Goal: Information Seeking & Learning: Learn about a topic

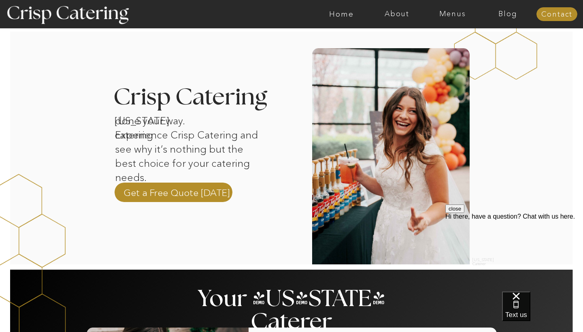
scroll to position [201, 0]
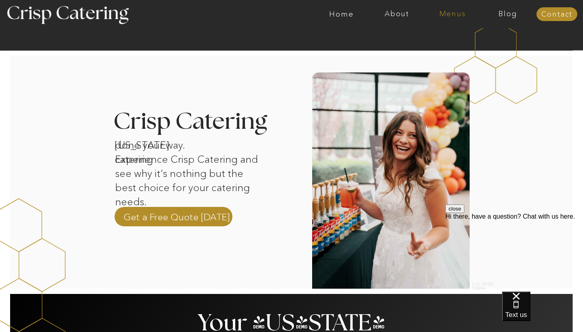
click at [449, 11] on nav "Menus" at bounding box center [452, 14] width 55 height 8
click at [457, 49] on nav "Winter (Sep-Feb)" at bounding box center [452, 48] width 66 height 8
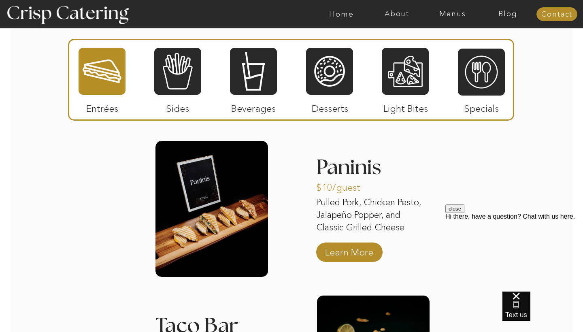
scroll to position [990, 0]
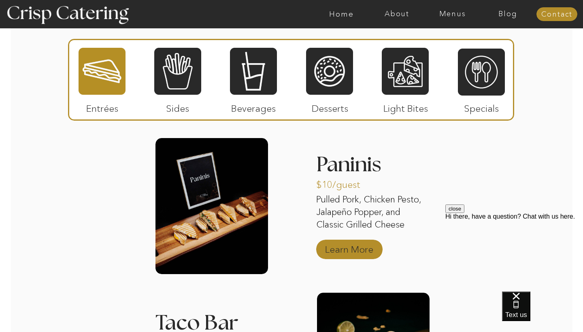
click at [359, 255] on p "Learn More" at bounding box center [349, 247] width 54 height 23
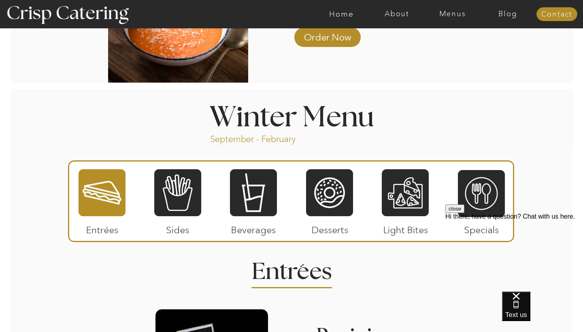
scroll to position [822, 0]
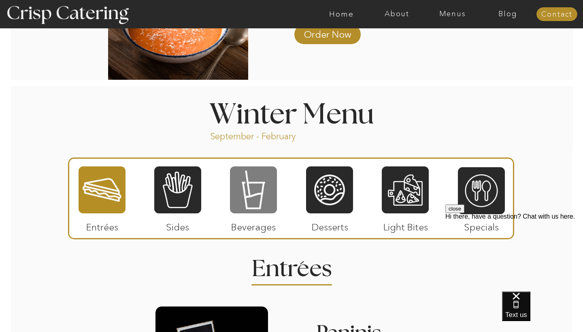
click at [267, 183] on div at bounding box center [253, 190] width 47 height 49
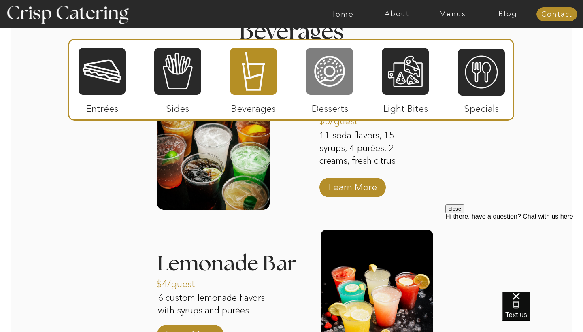
scroll to position [1141, 0]
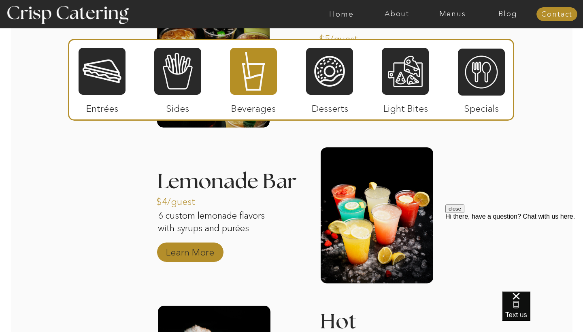
click at [207, 249] on p "Learn More" at bounding box center [190, 250] width 54 height 23
